Goal: Entertainment & Leisure: Consume media (video, audio)

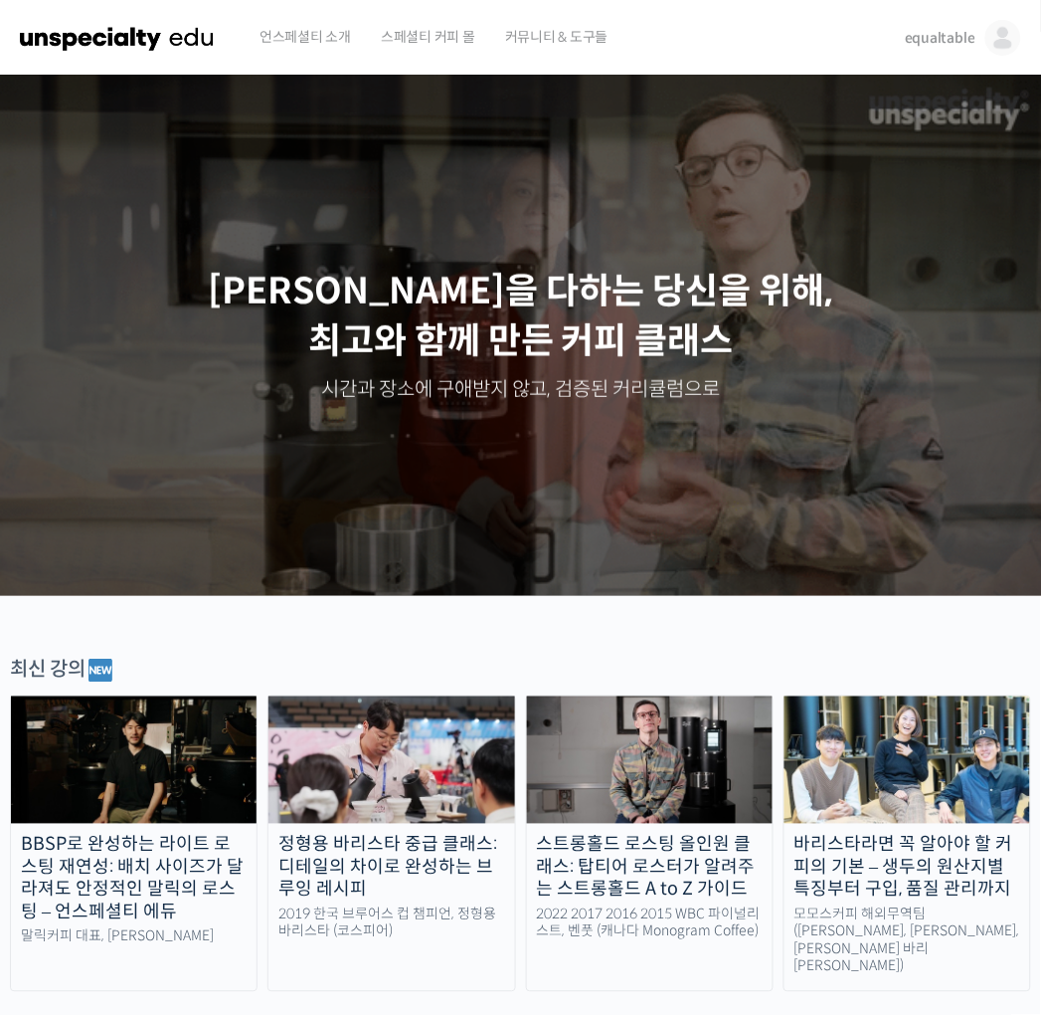
click at [965, 56] on link "equaltable" at bounding box center [963, 38] width 116 height 76
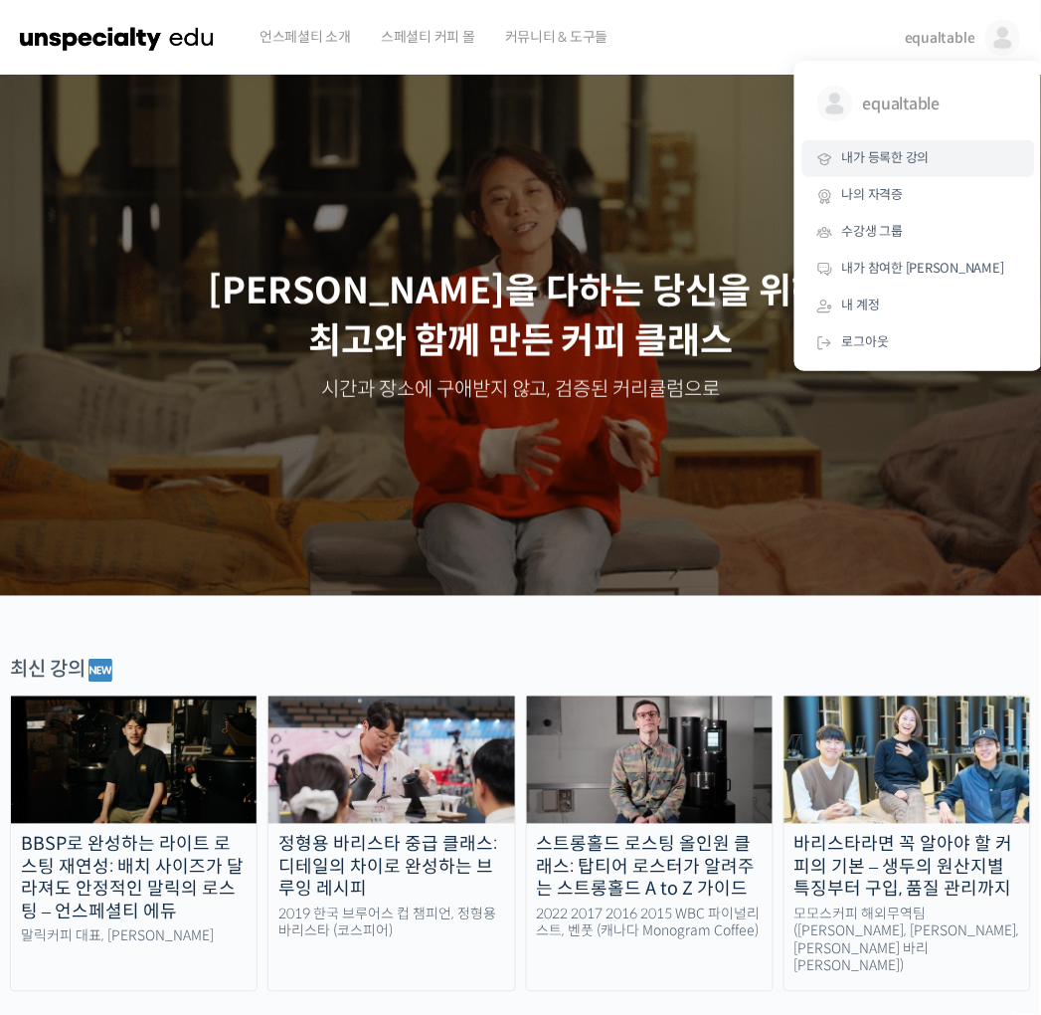
click at [896, 160] on span "내가 등록한 강의" at bounding box center [886, 157] width 88 height 17
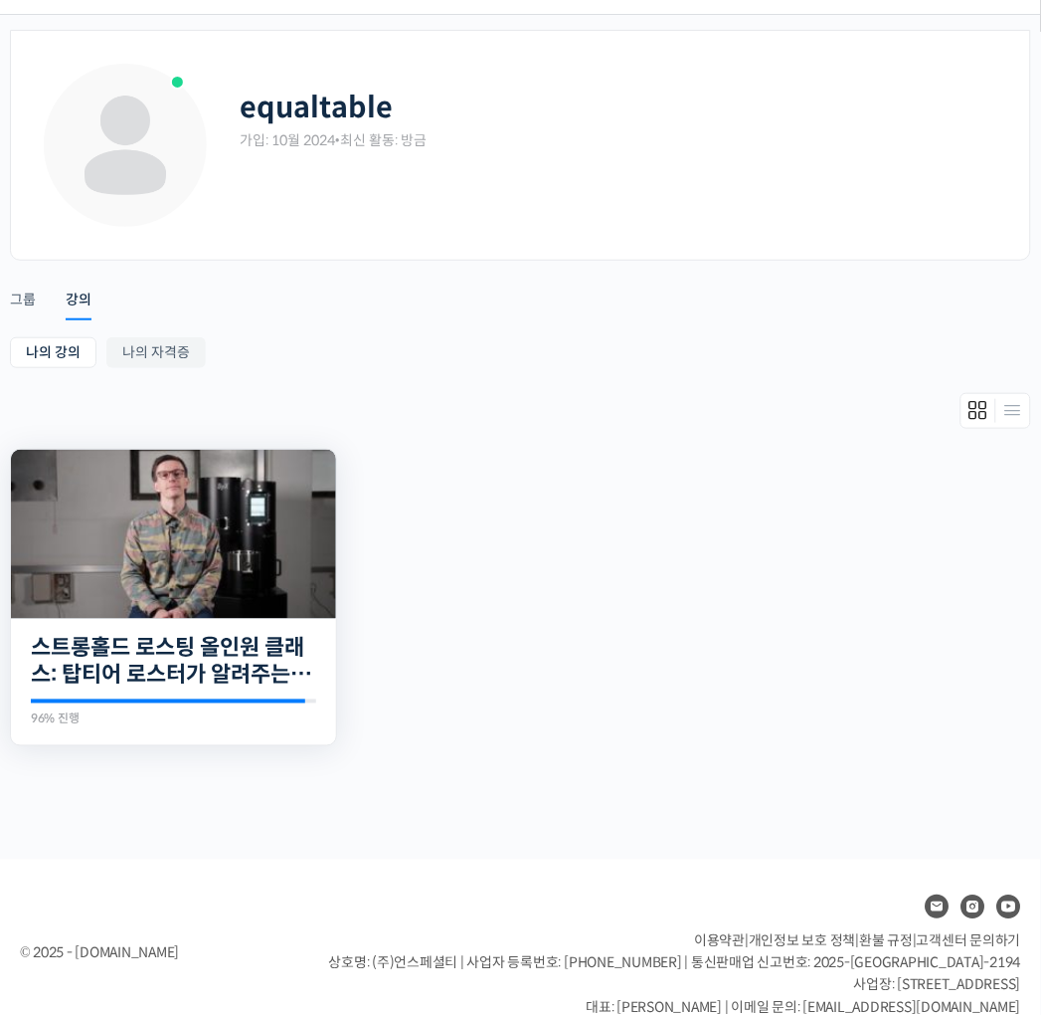
scroll to position [94, 0]
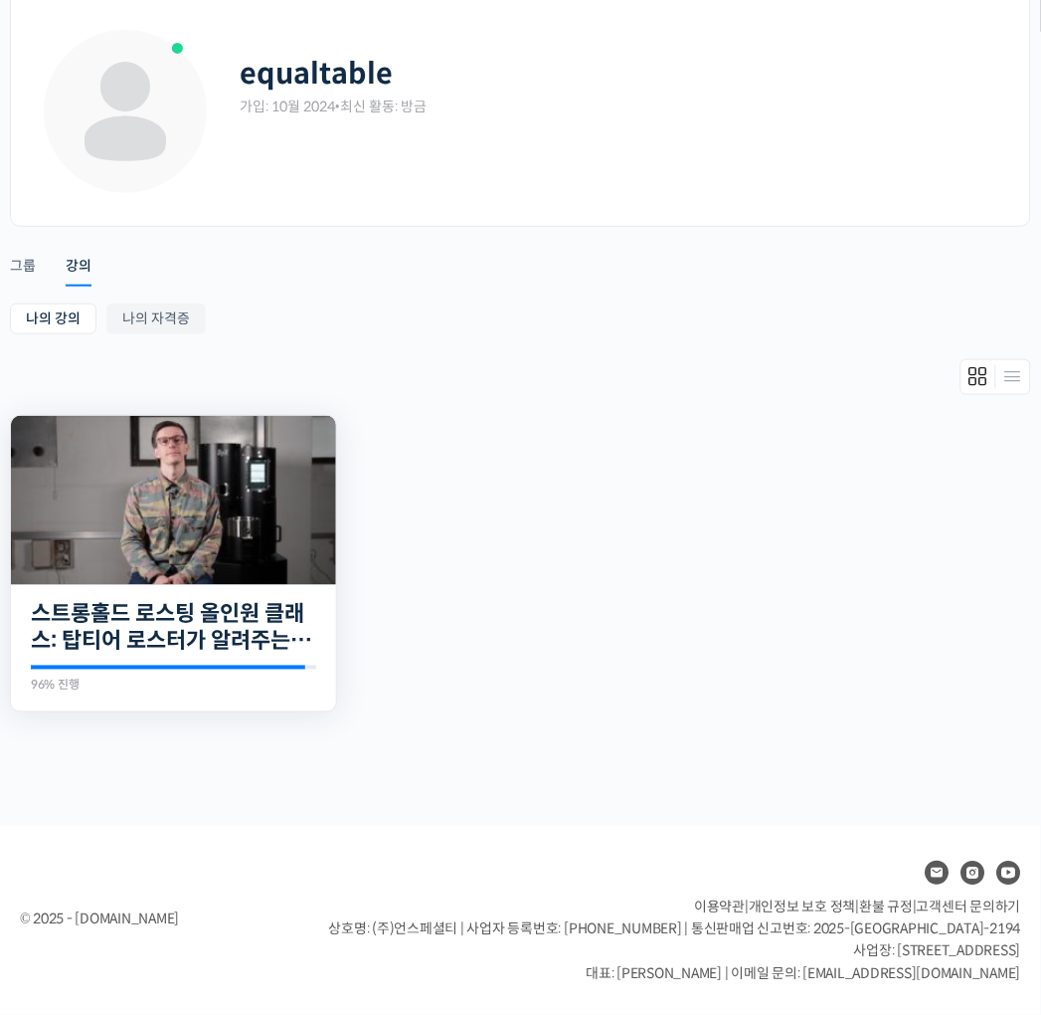
click at [262, 474] on img at bounding box center [173, 500] width 325 height 169
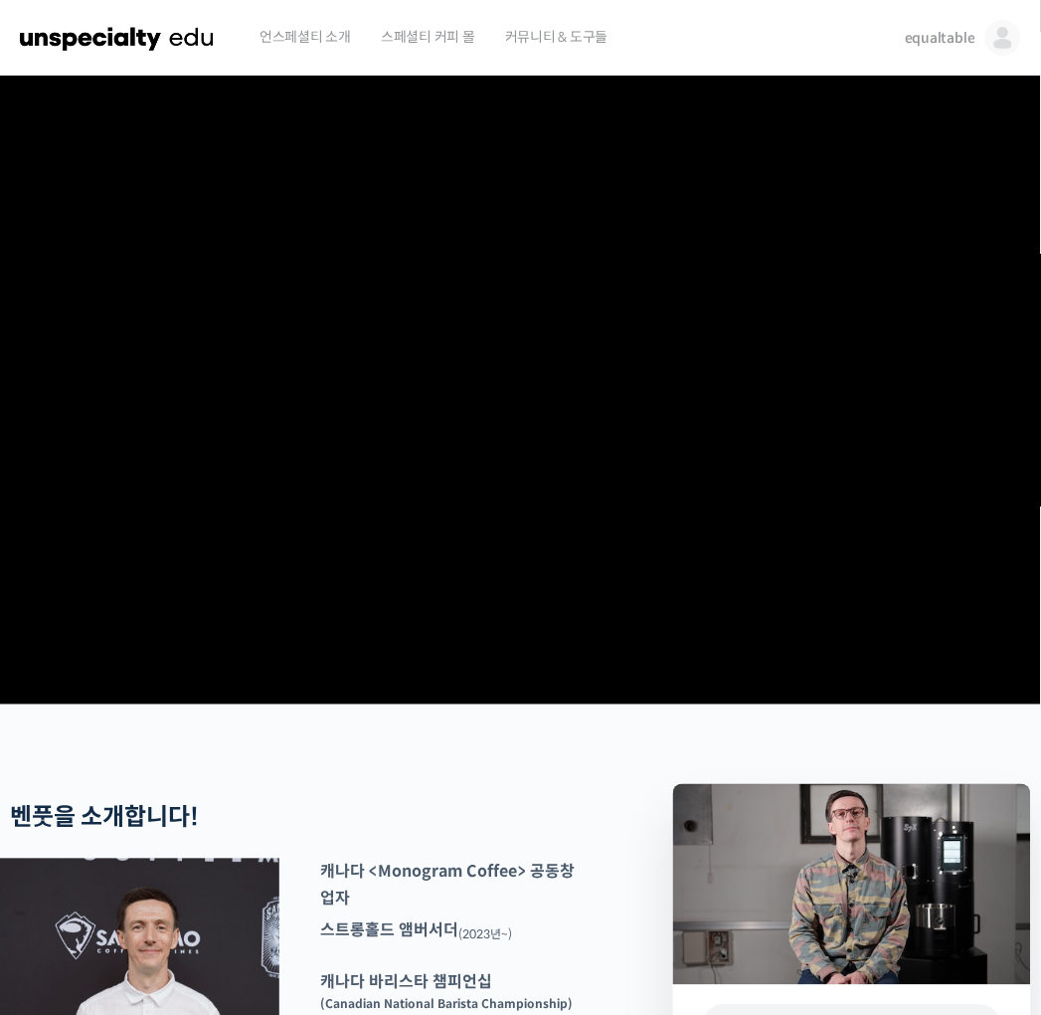
click at [558, 150] on video at bounding box center [520, 386] width 1041 height 621
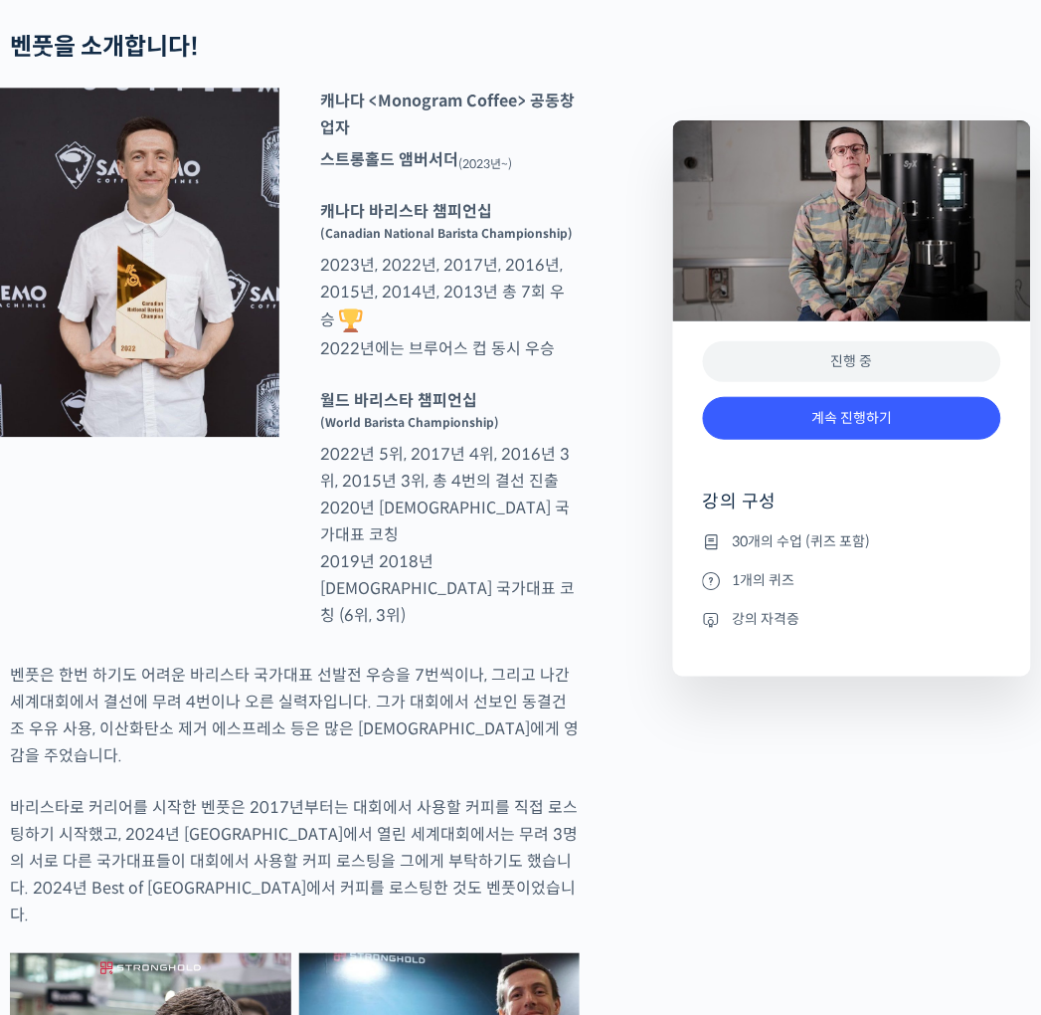
scroll to position [773, 0]
